Goal: Find specific page/section: Find specific page/section

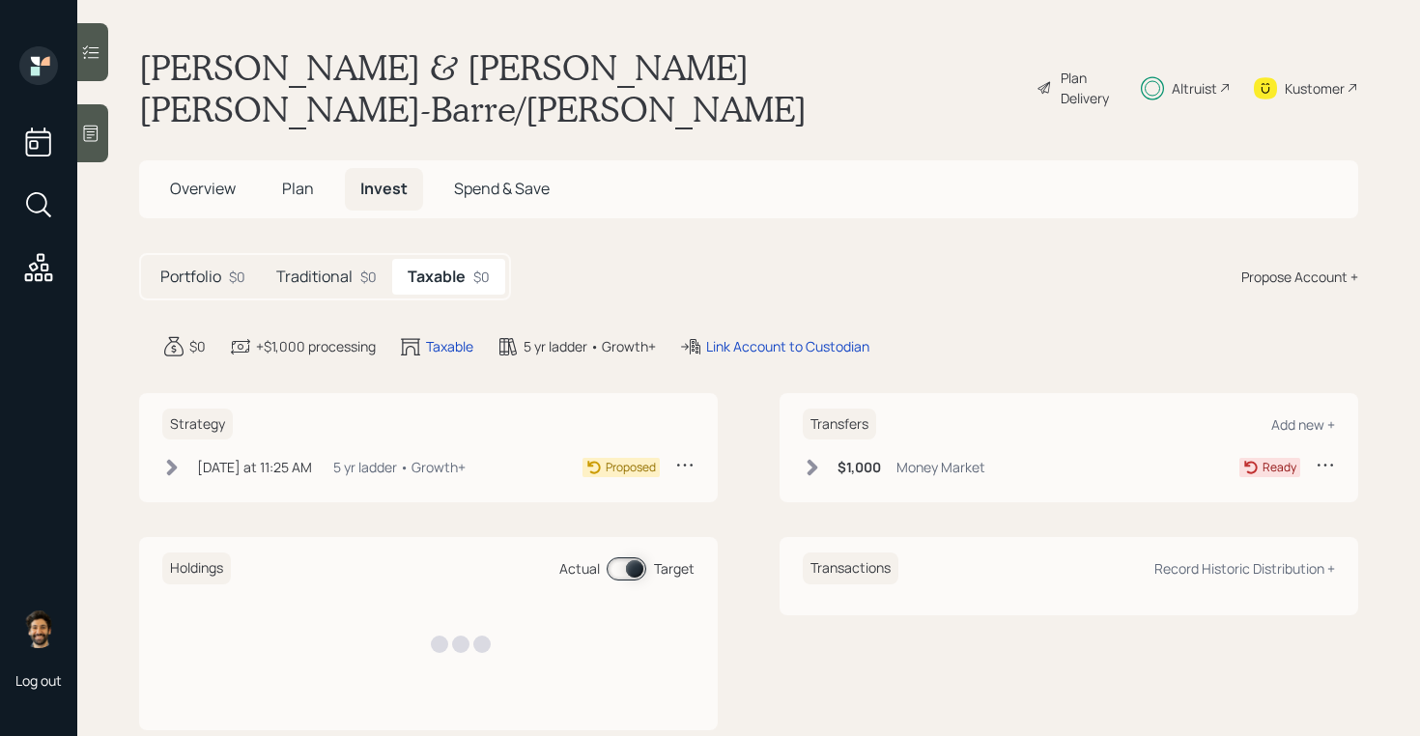
click at [348, 268] on h5 "Traditional" at bounding box center [314, 277] width 76 height 18
